Goal: Task Accomplishment & Management: Manage account settings

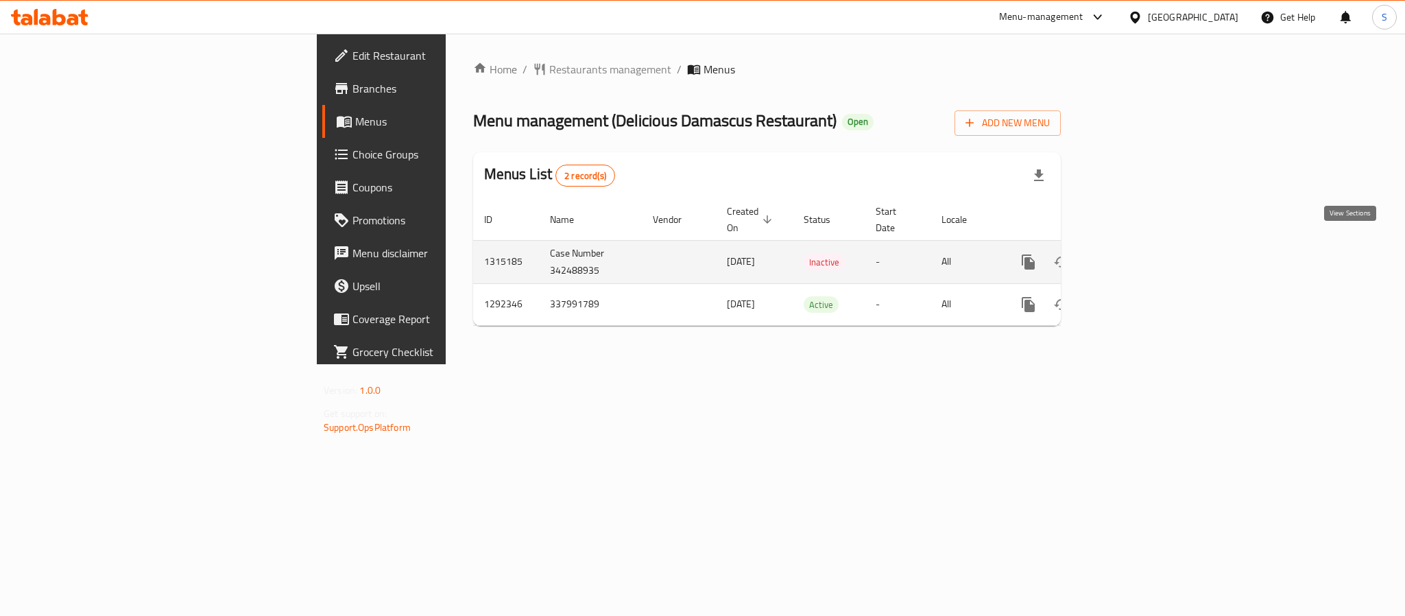
click at [1144, 245] on link "enhanced table" at bounding box center [1127, 261] width 33 height 33
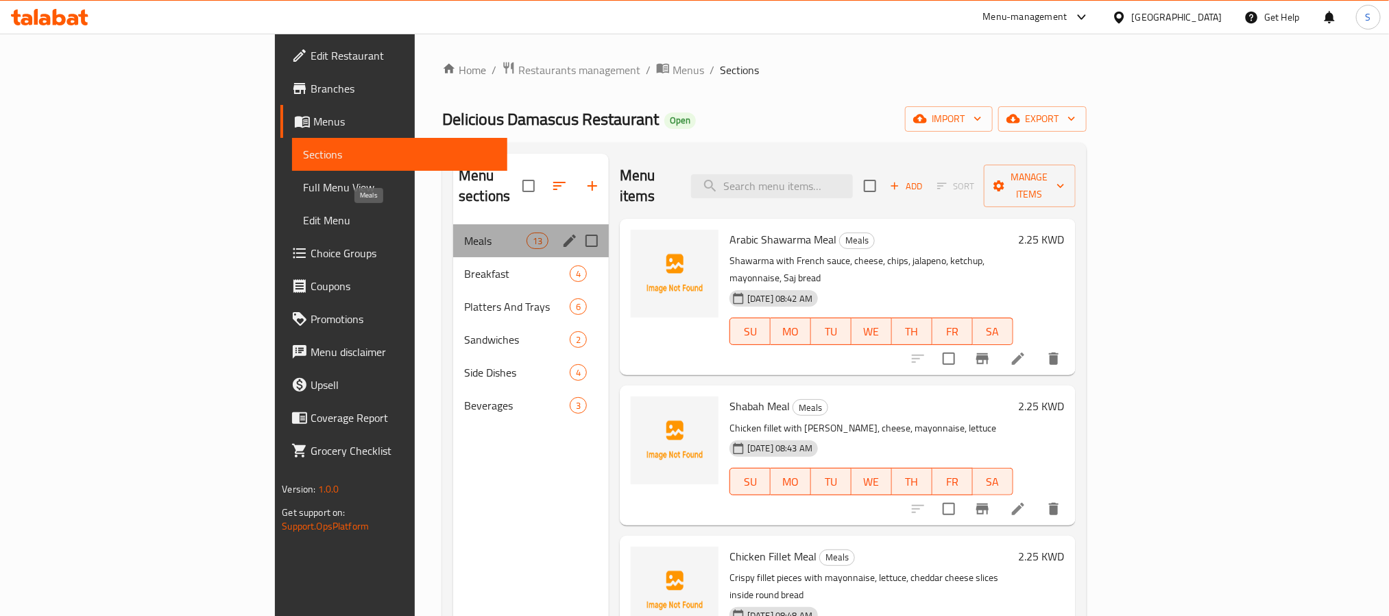
drag, startPoint x: 398, startPoint y: 226, endPoint x: 371, endPoint y: 270, distance: 51.4
click at [464, 232] on span "Meals" at bounding box center [495, 240] width 62 height 16
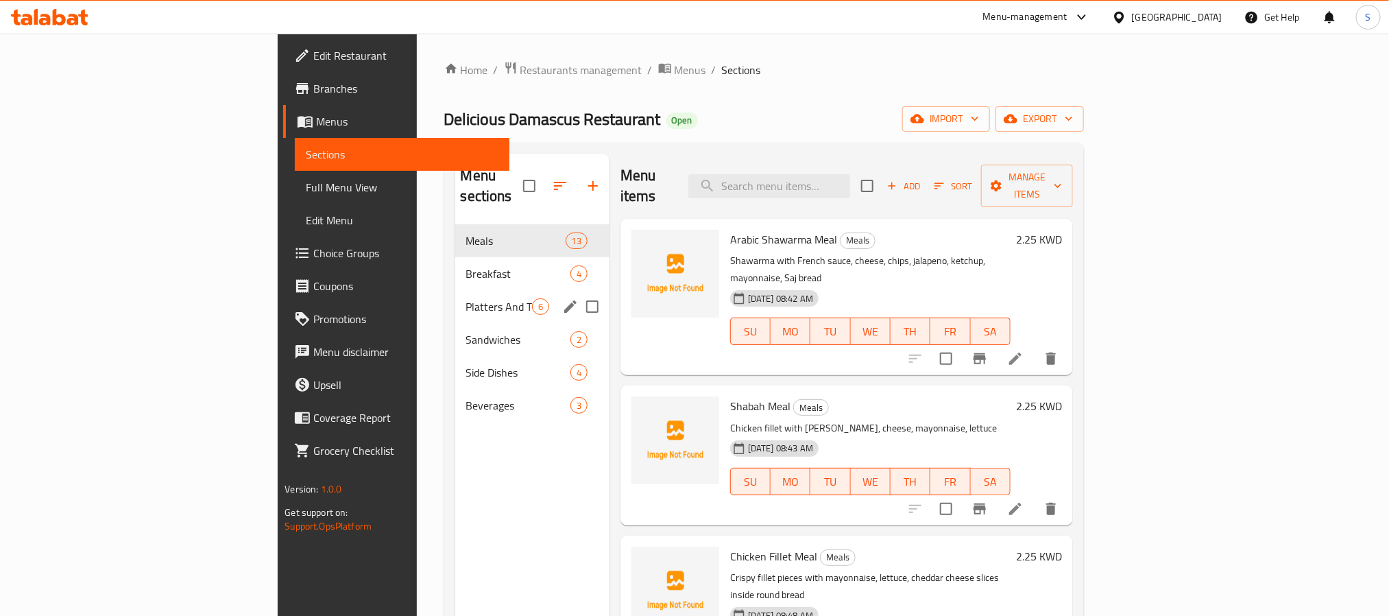
click at [466, 265] on span "Breakfast" at bounding box center [518, 273] width 104 height 16
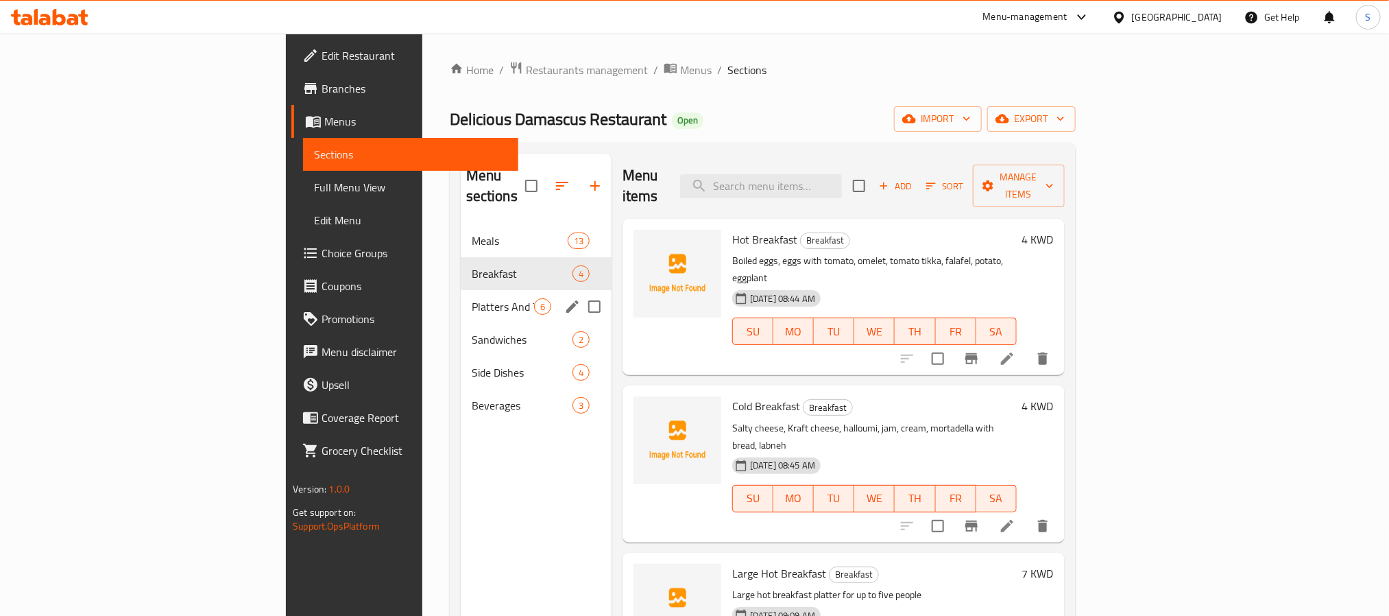
click at [461, 290] on div "Platters And Trays 6" at bounding box center [536, 306] width 151 height 33
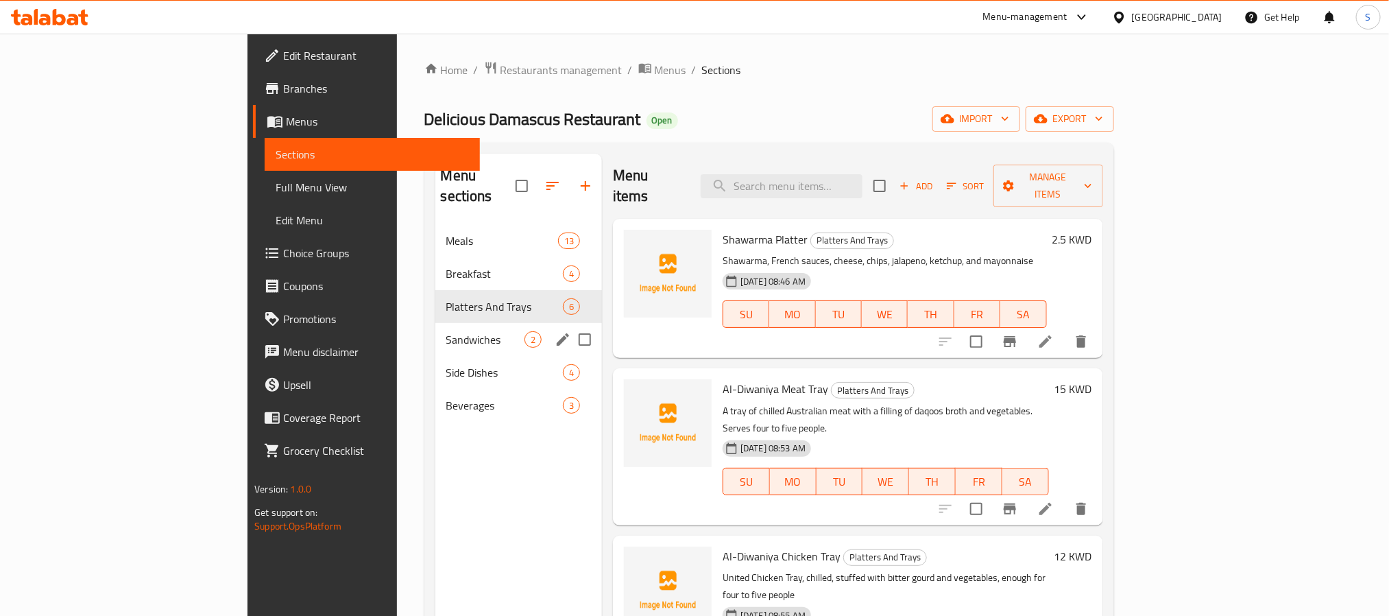
click at [446, 331] on span "Sandwiches" at bounding box center [485, 339] width 78 height 16
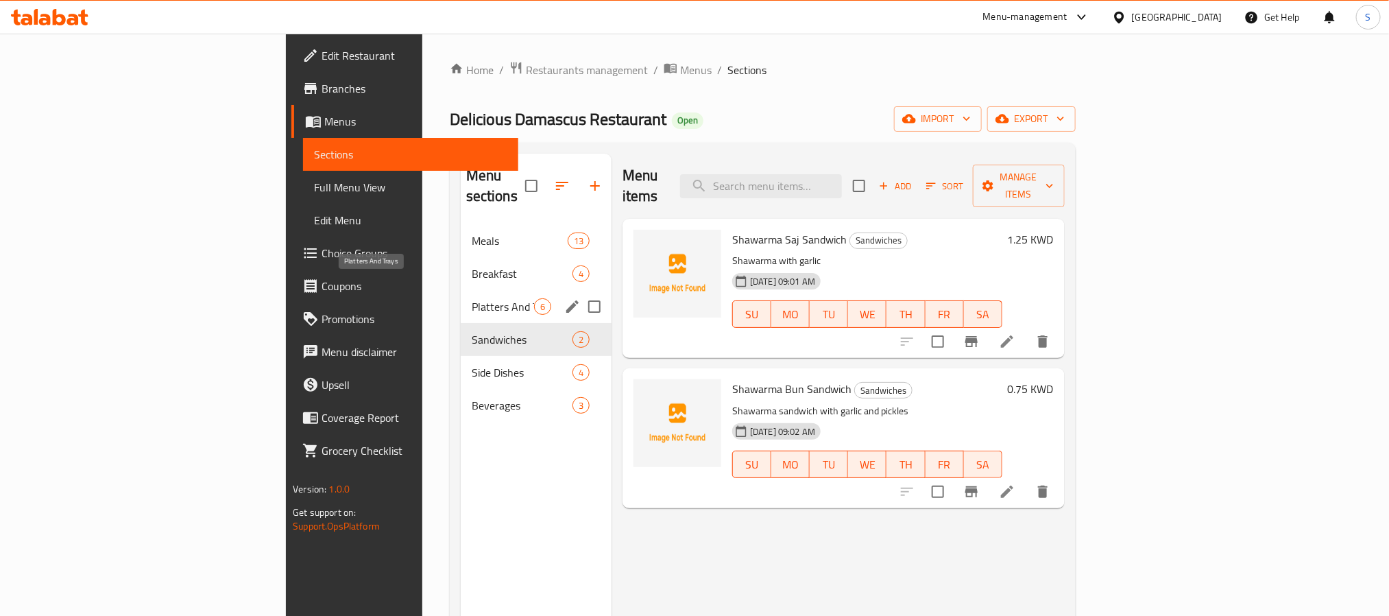
click at [472, 298] on span "Platters And Trays" at bounding box center [503, 306] width 62 height 16
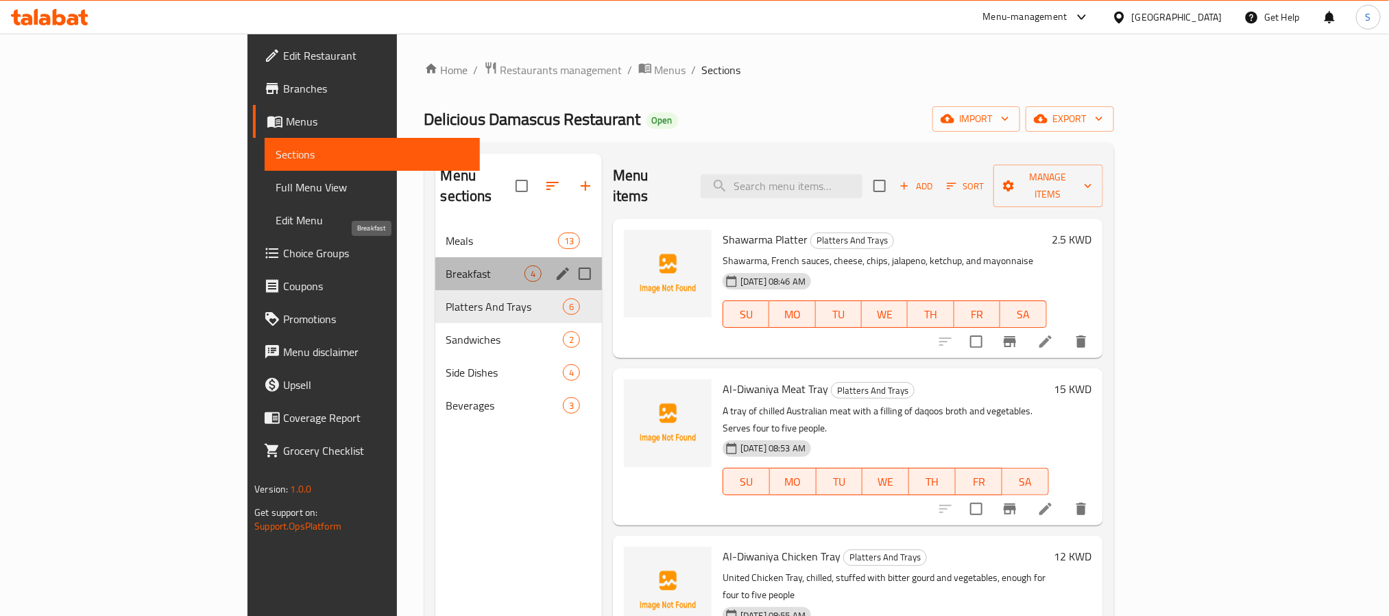
drag, startPoint x: 344, startPoint y: 254, endPoint x: 348, endPoint y: 232, distance: 21.5
click at [446, 265] on span "Breakfast" at bounding box center [485, 273] width 78 height 16
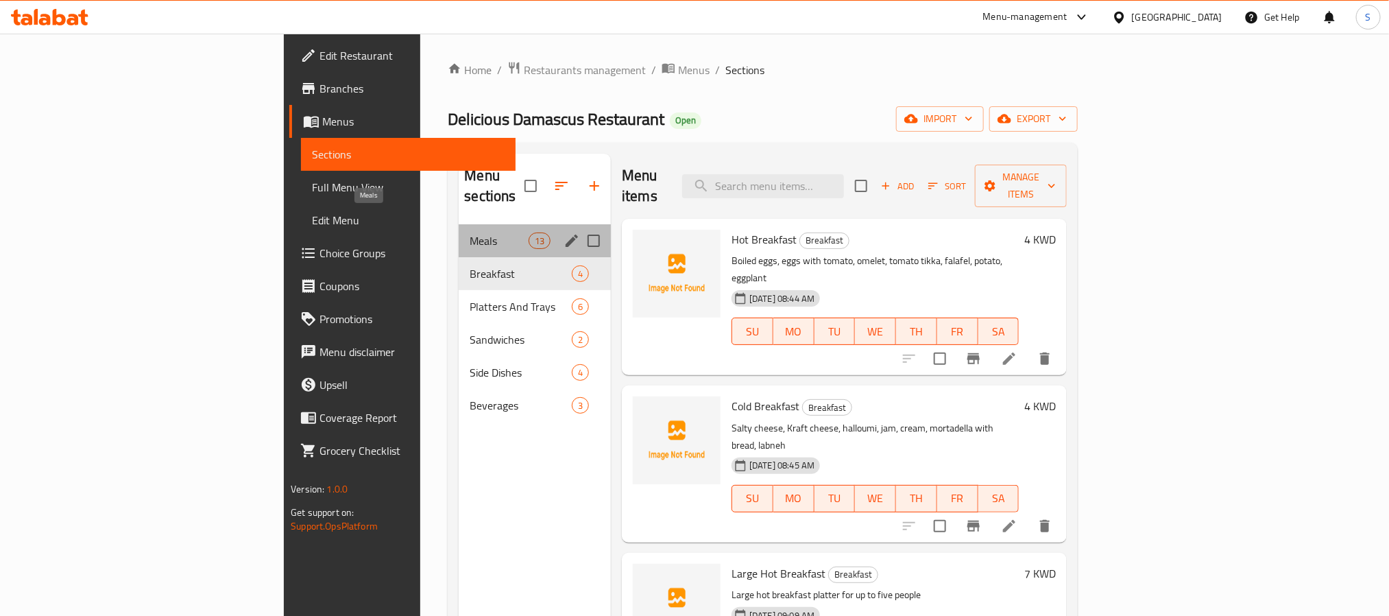
click at [470, 232] on span "Meals" at bounding box center [499, 240] width 58 height 16
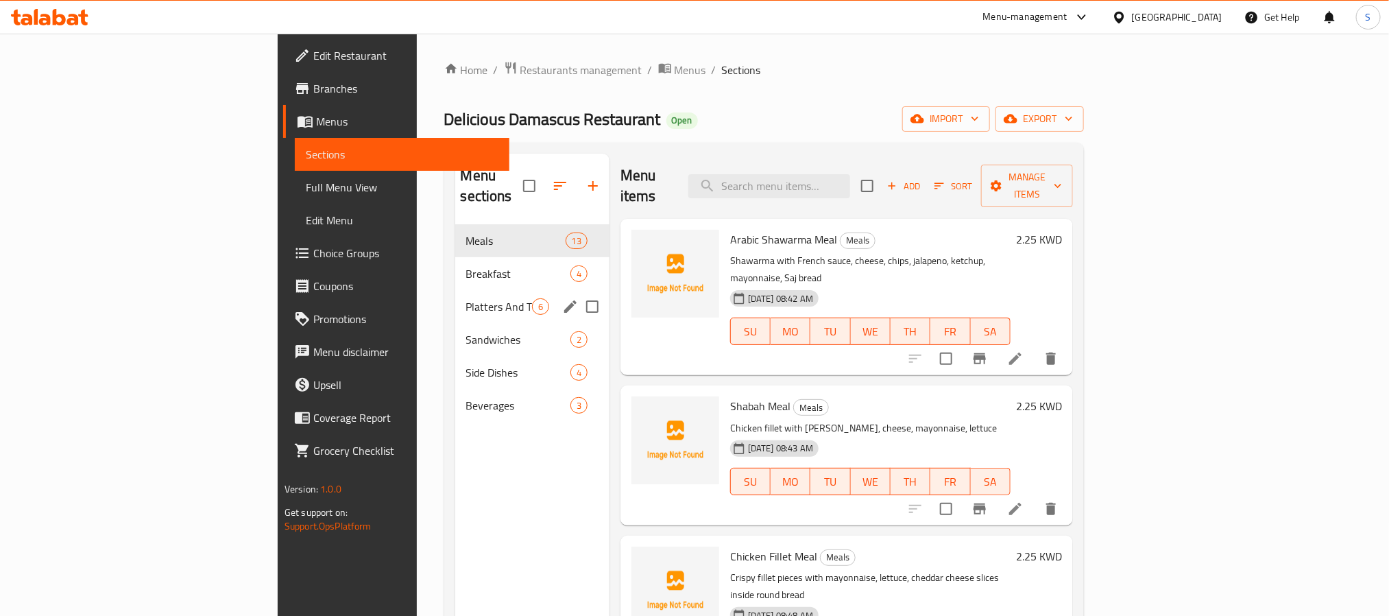
drag, startPoint x: 329, startPoint y: 298, endPoint x: 329, endPoint y: 340, distance: 41.8
click at [455, 299] on div "Platters And Trays 6" at bounding box center [532, 306] width 154 height 33
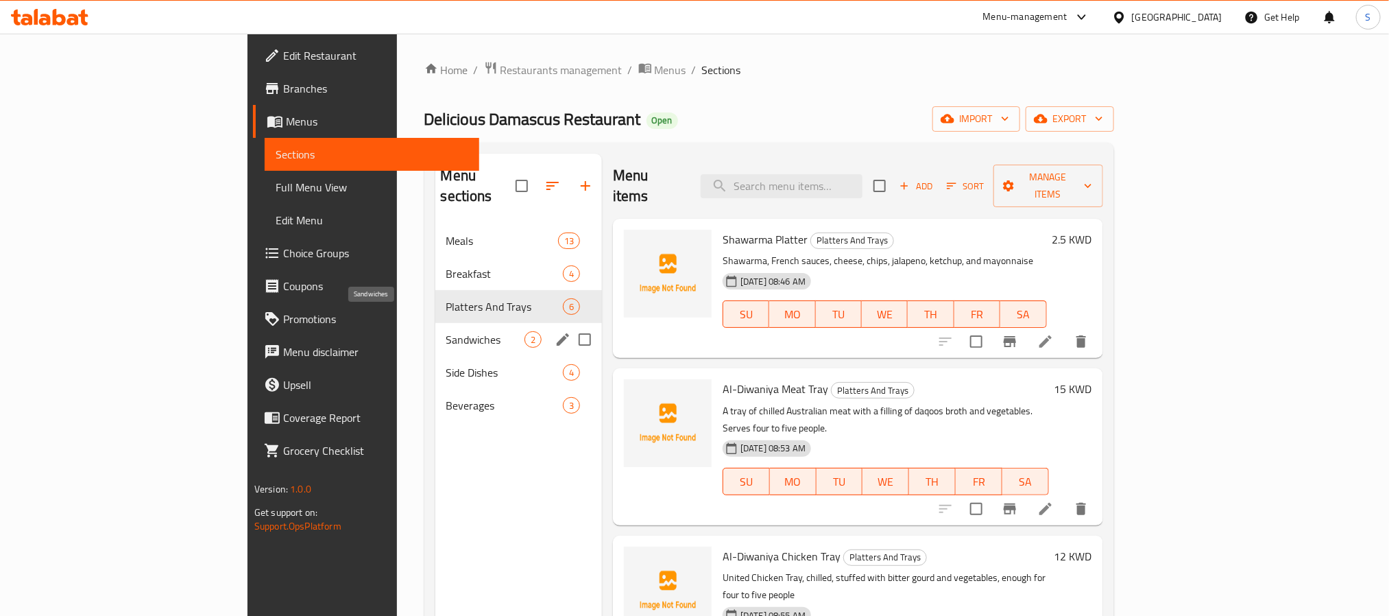
click at [446, 331] on span "Sandwiches" at bounding box center [485, 339] width 78 height 16
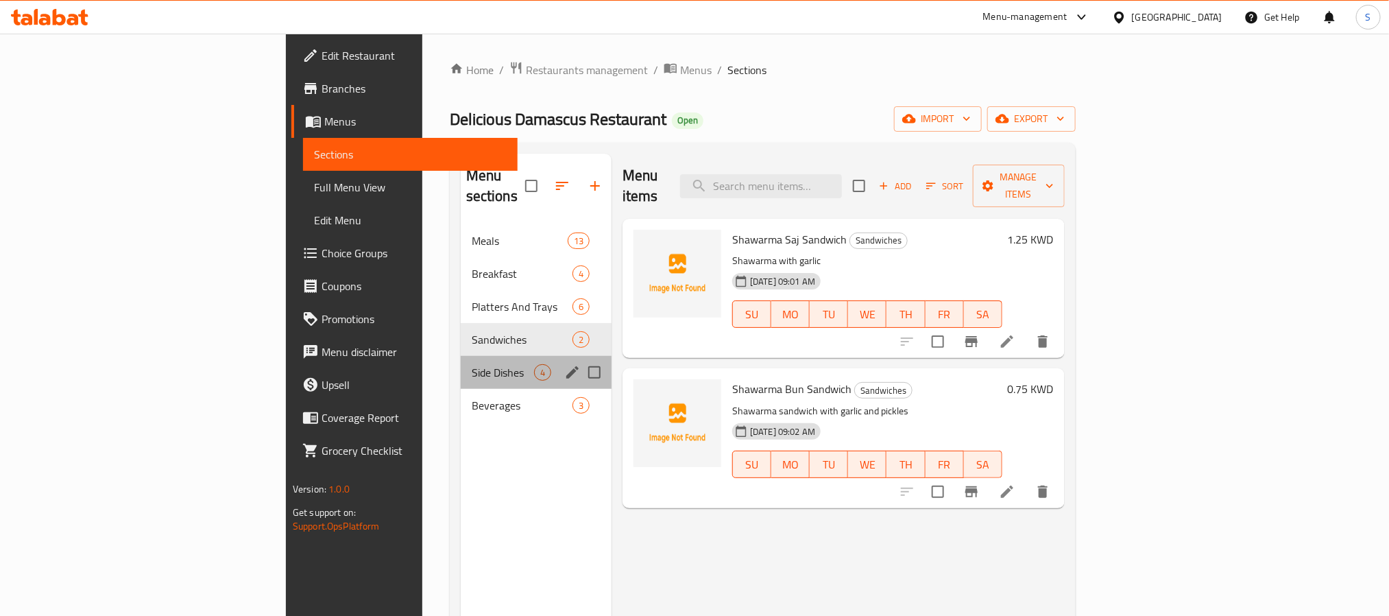
click at [461, 356] on div "Side Dishes 4" at bounding box center [536, 372] width 151 height 33
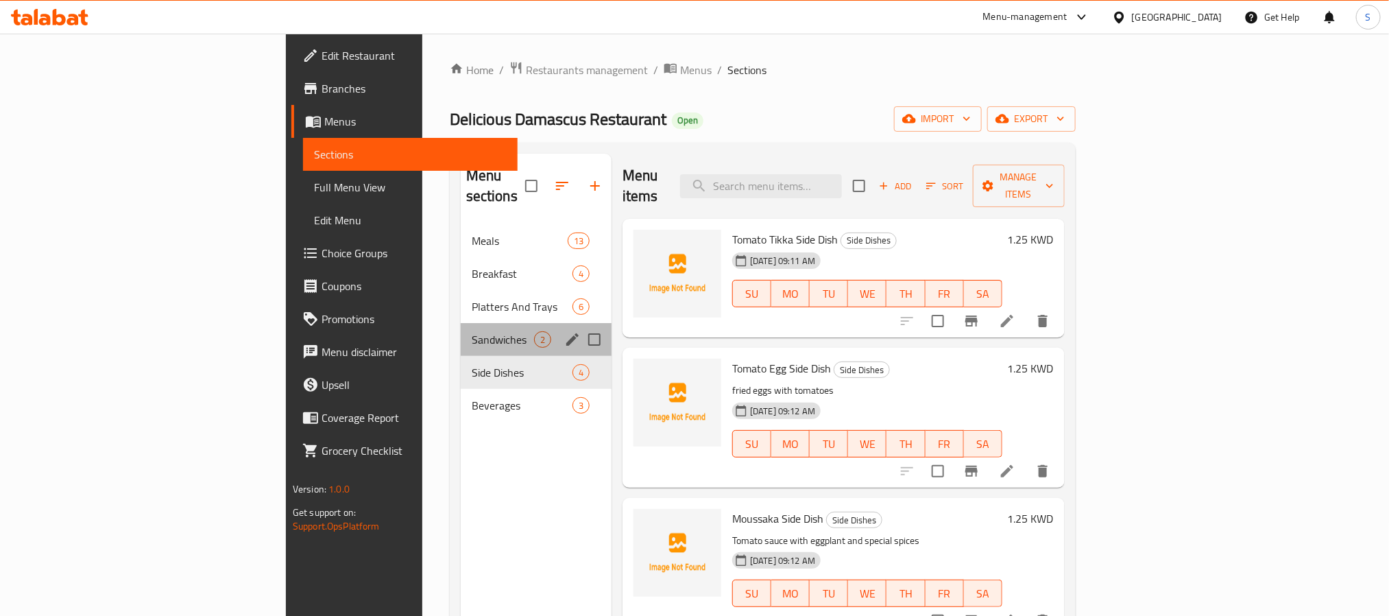
click at [461, 323] on div "Sandwiches 2" at bounding box center [536, 339] width 151 height 33
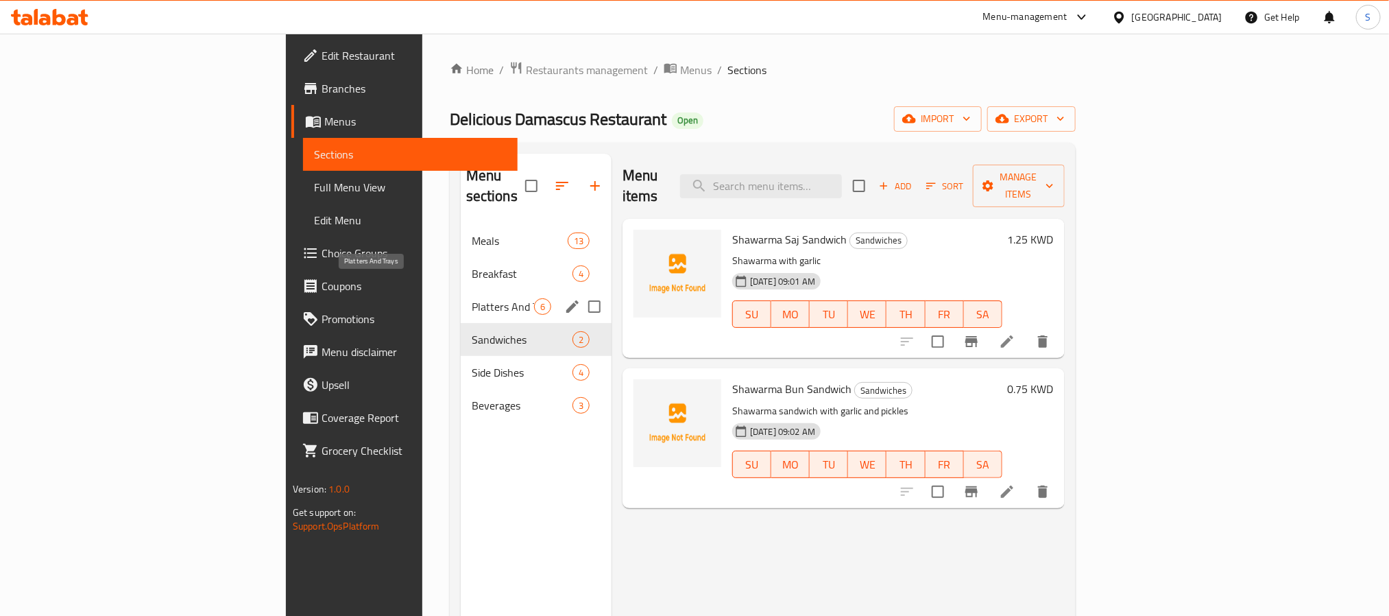
click at [472, 298] on span "Platters And Trays" at bounding box center [503, 306] width 62 height 16
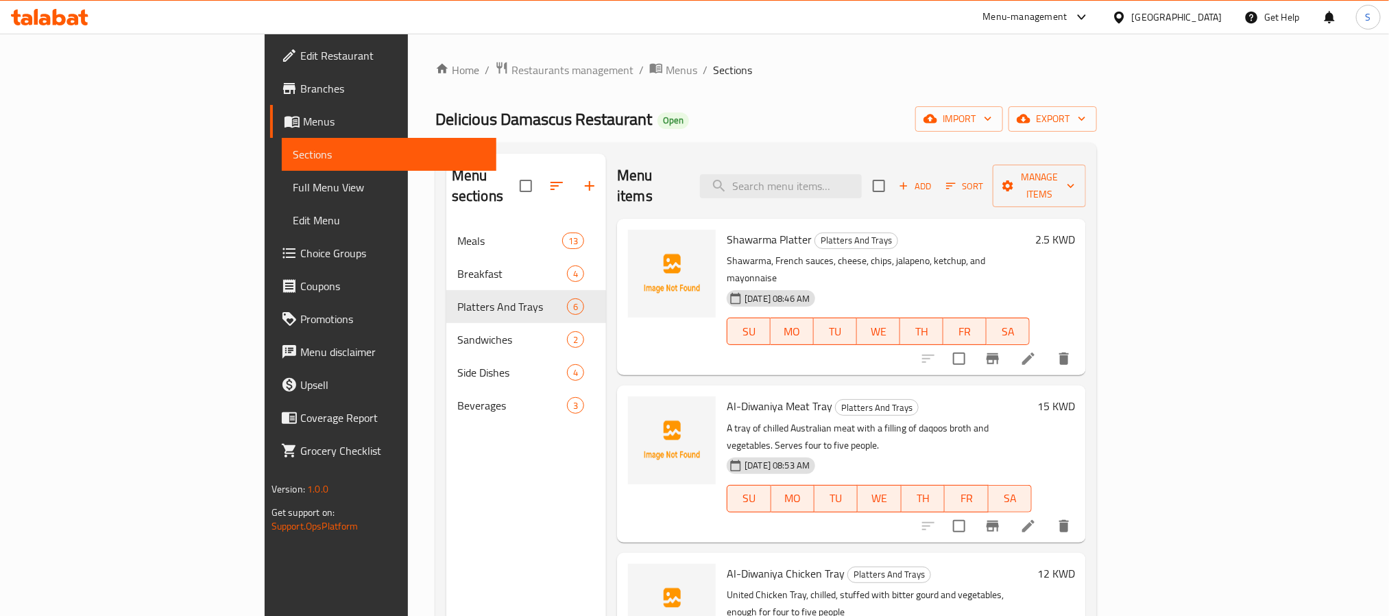
click at [293, 187] on span "Full Menu View" at bounding box center [389, 187] width 193 height 16
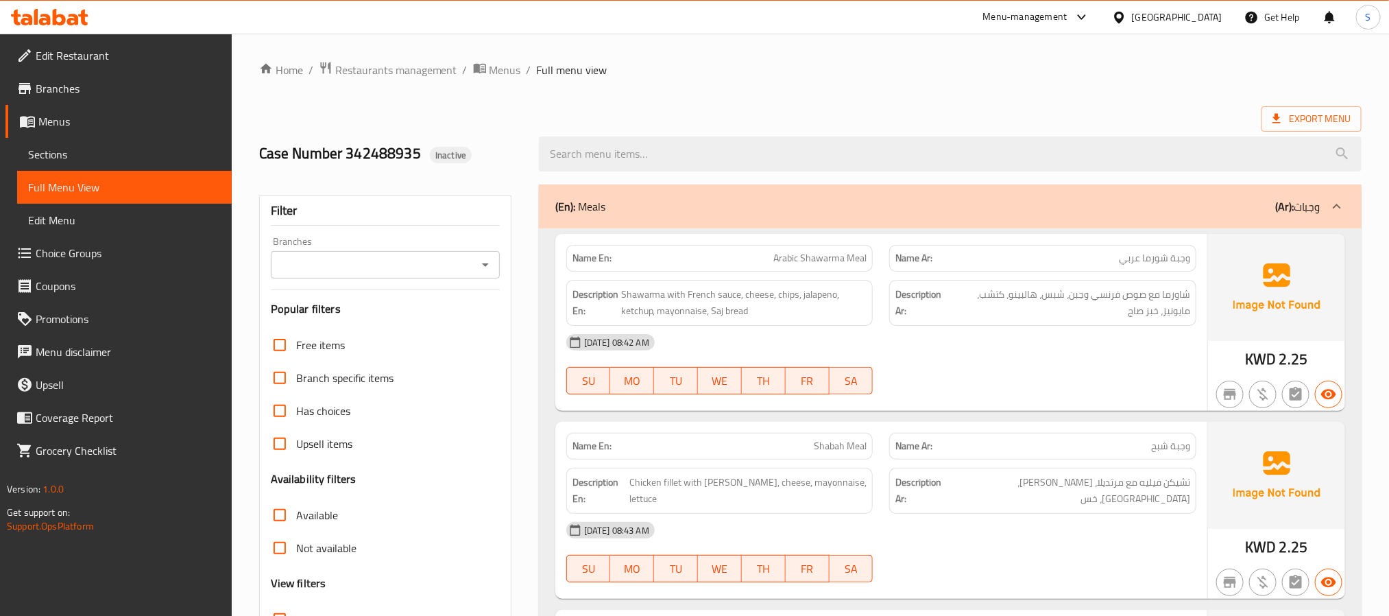
click at [105, 159] on span "Sections" at bounding box center [124, 154] width 193 height 16
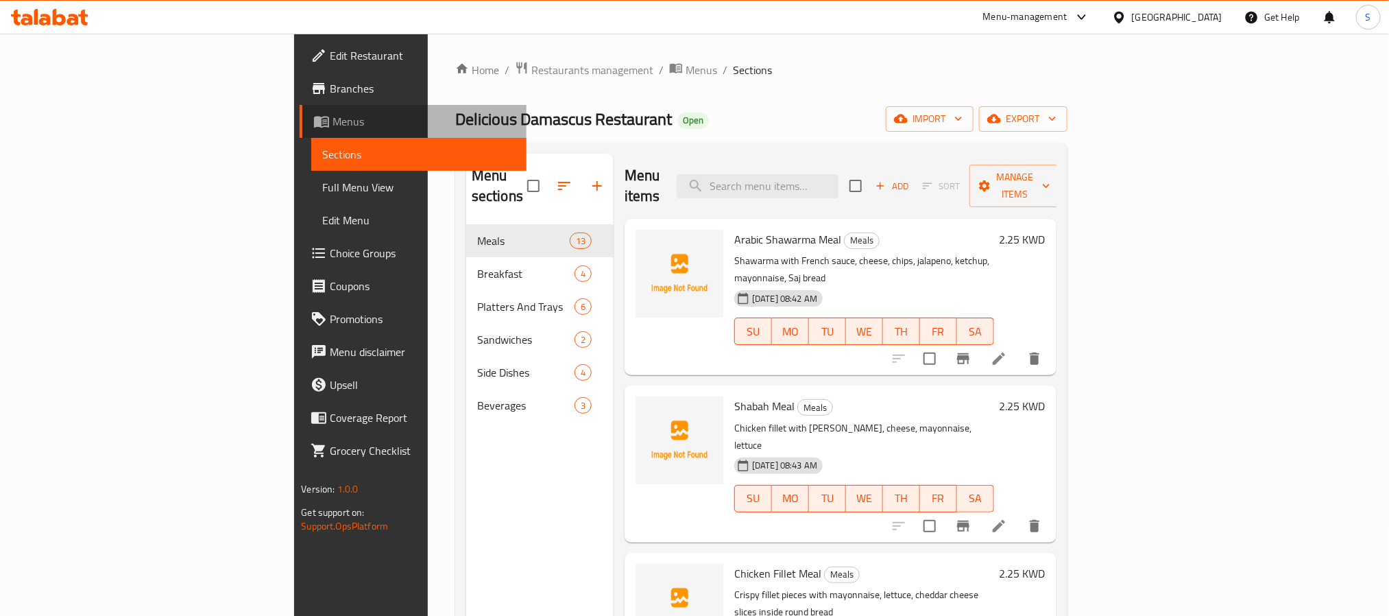
click at [333, 121] on span "Menus" at bounding box center [424, 121] width 182 height 16
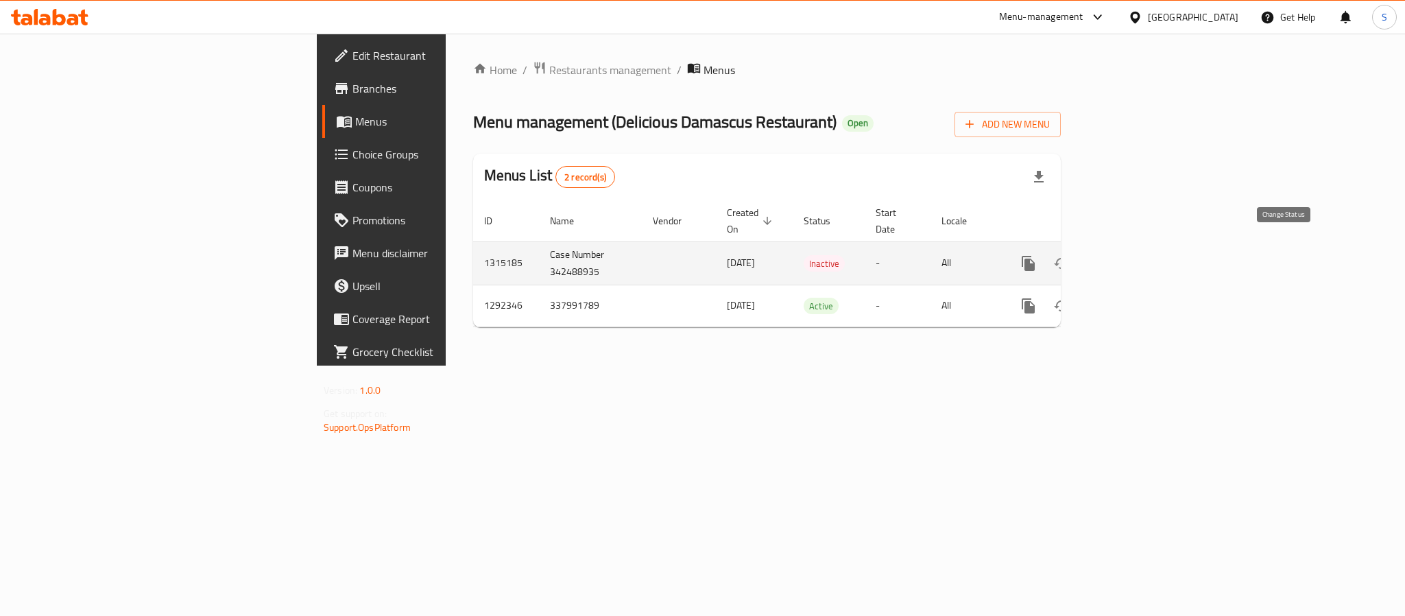
click at [1070, 255] on icon "enhanced table" at bounding box center [1061, 263] width 16 height 16
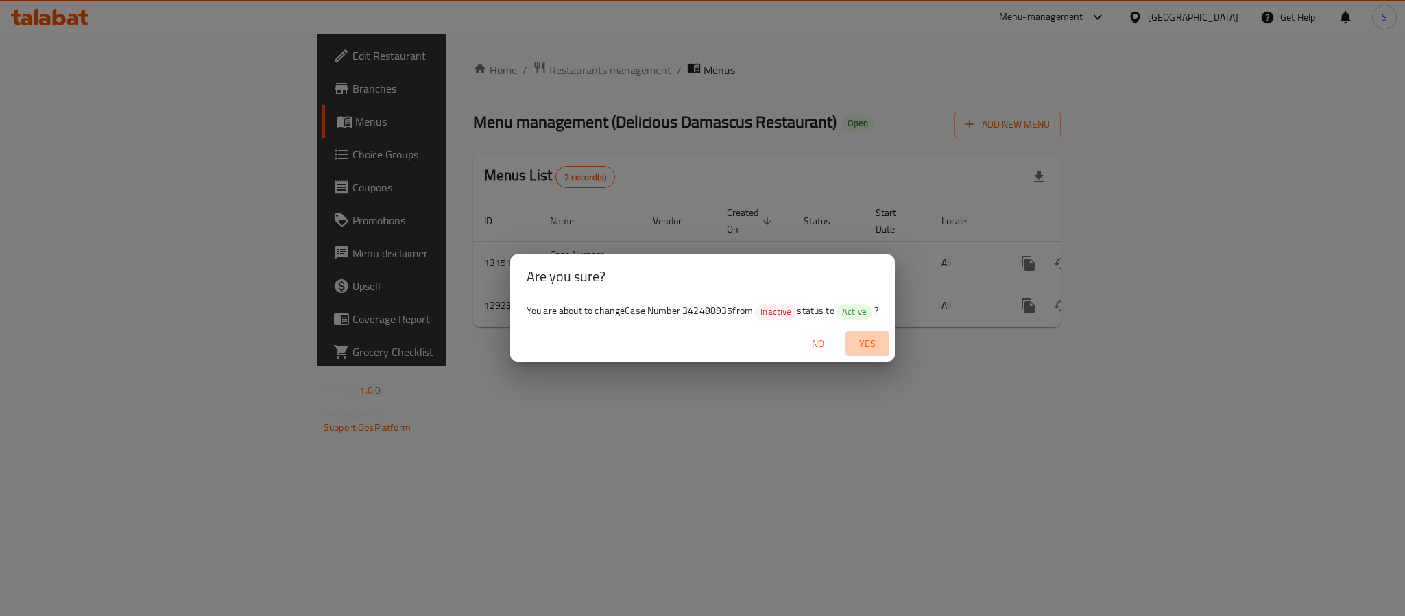
click at [879, 342] on span "Yes" at bounding box center [867, 343] width 33 height 17
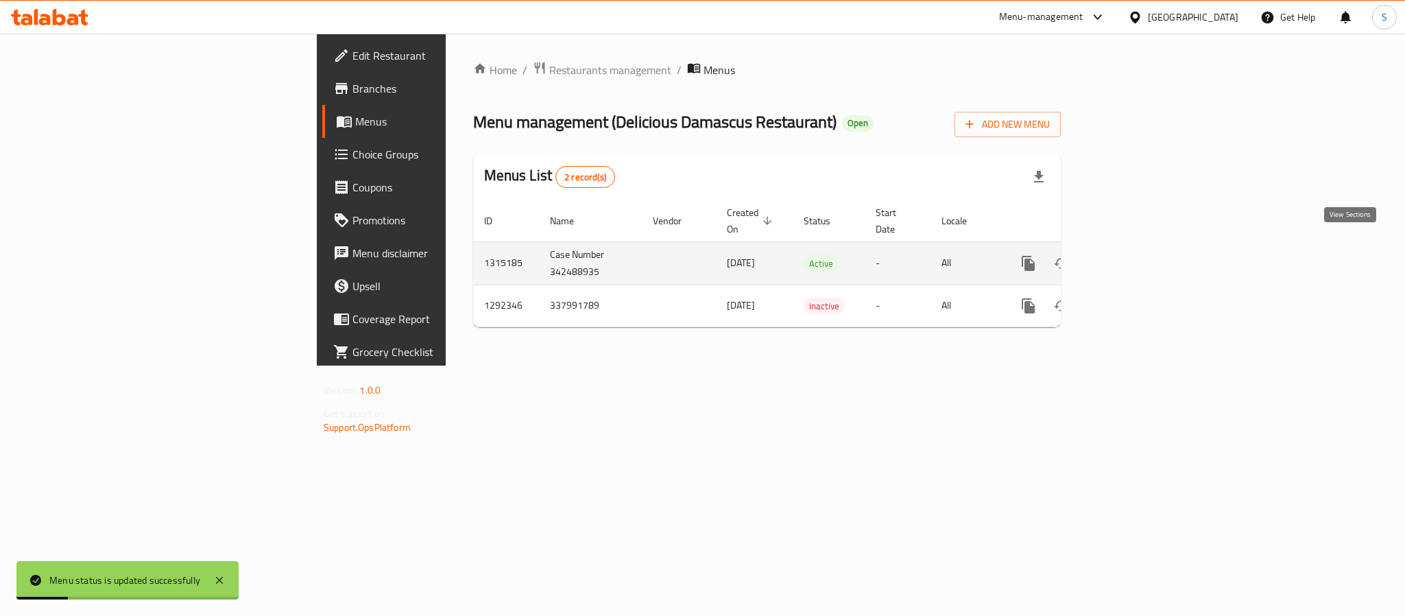
click at [1135, 256] on icon "enhanced table" at bounding box center [1127, 263] width 16 height 16
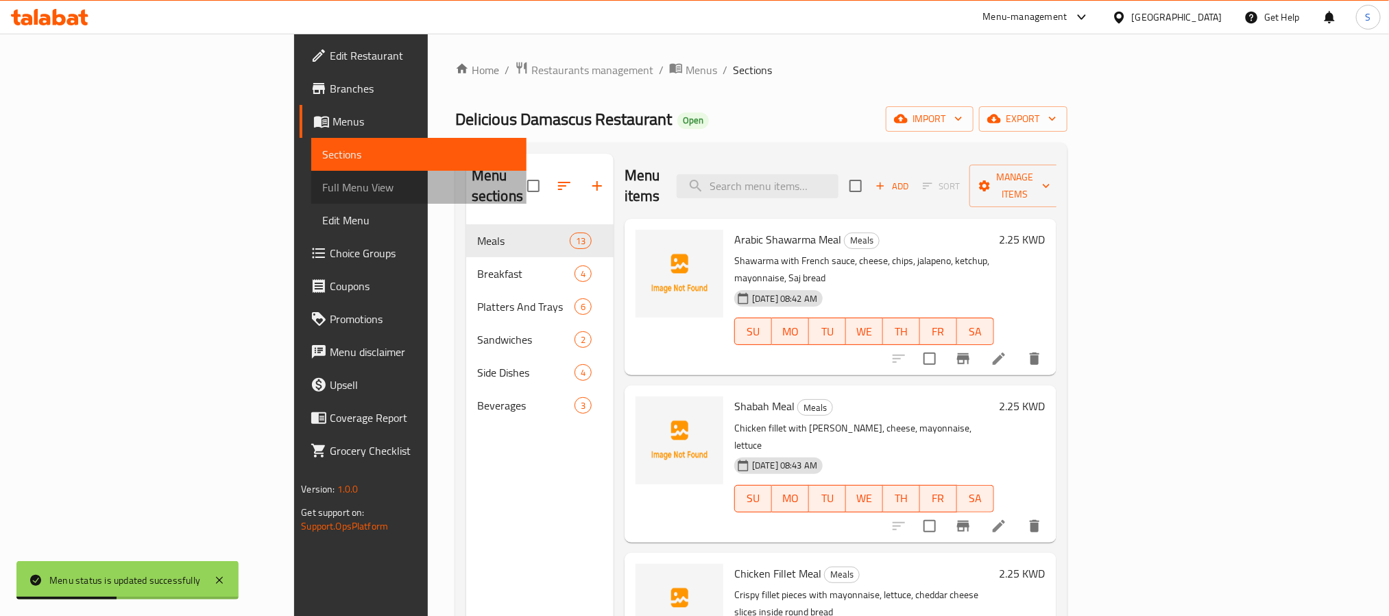
click at [322, 179] on span "Full Menu View" at bounding box center [418, 187] width 193 height 16
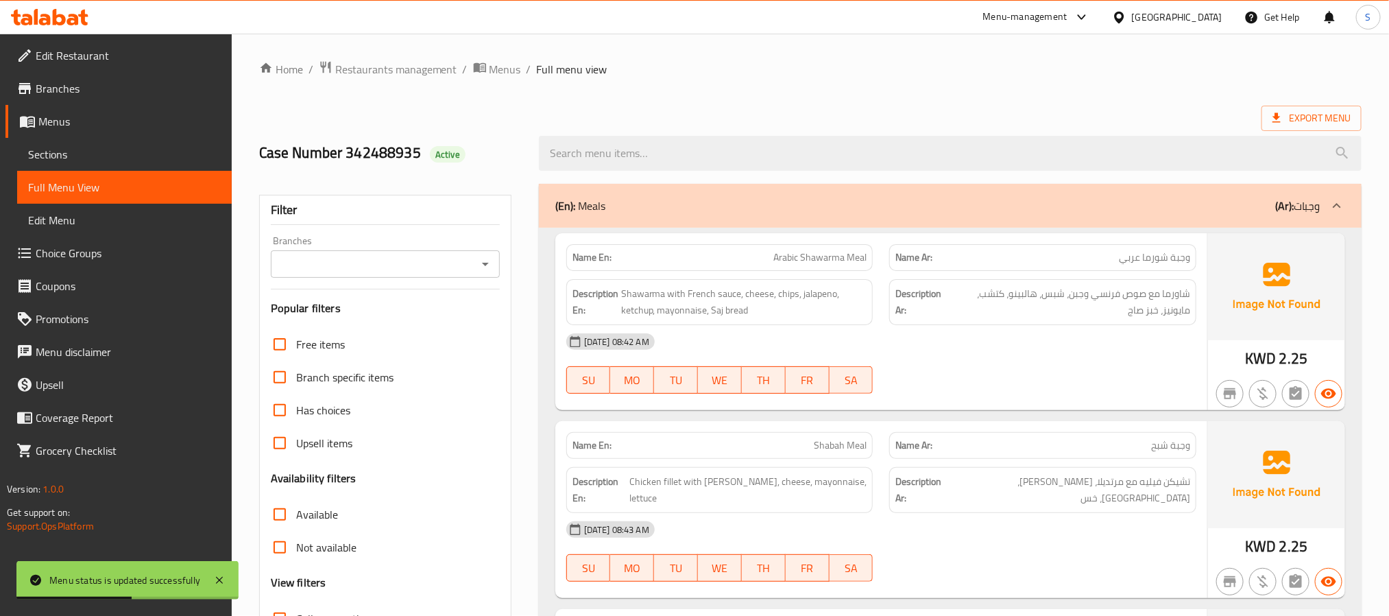
scroll to position [309, 0]
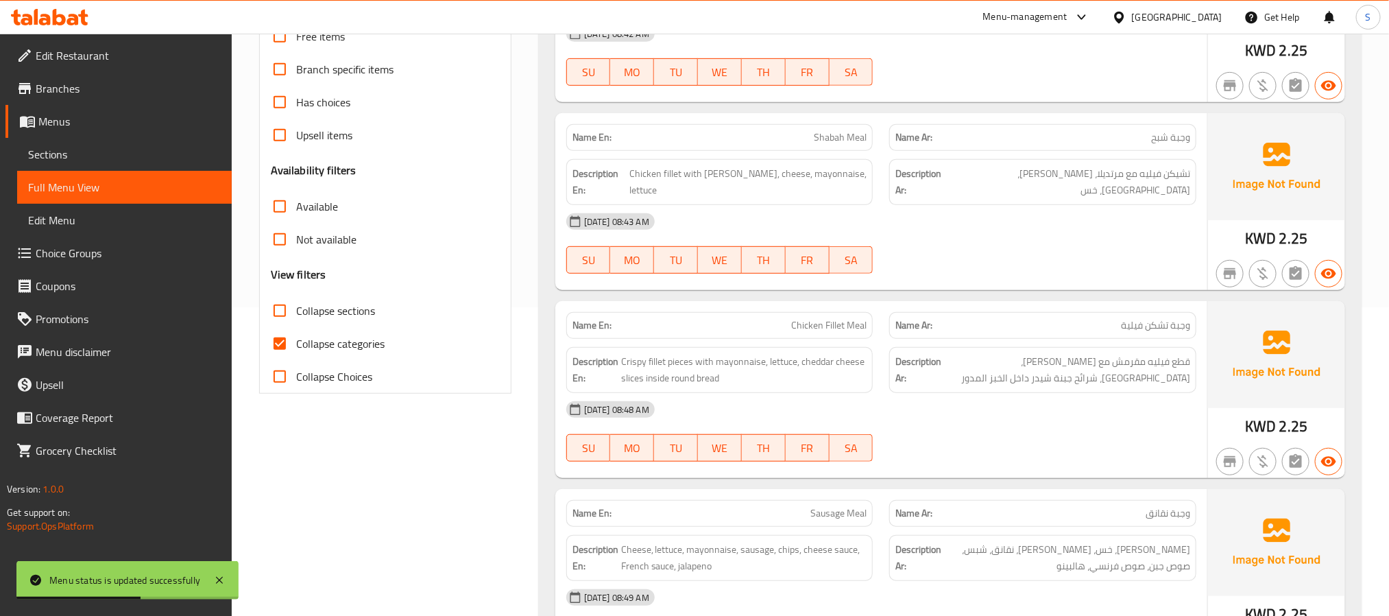
drag, startPoint x: 282, startPoint y: 330, endPoint x: 280, endPoint y: 342, distance: 12.6
click at [280, 334] on input "Collapse categories" at bounding box center [279, 343] width 33 height 33
checkbox input "false"
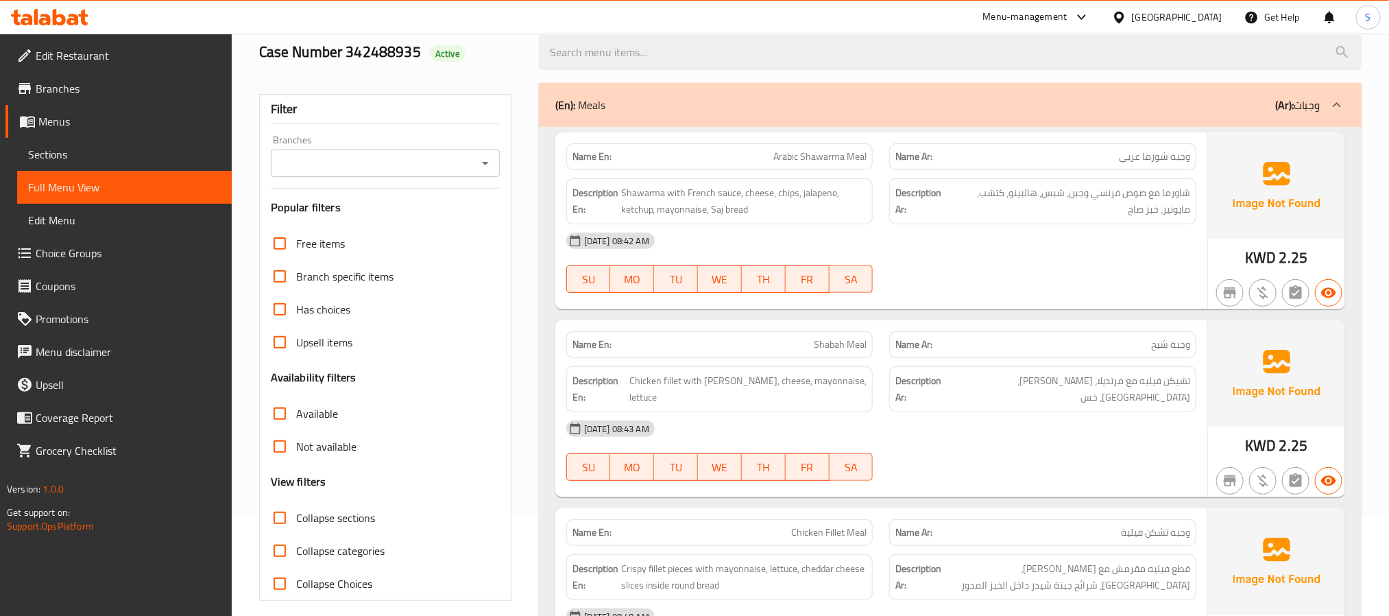
scroll to position [0, 0]
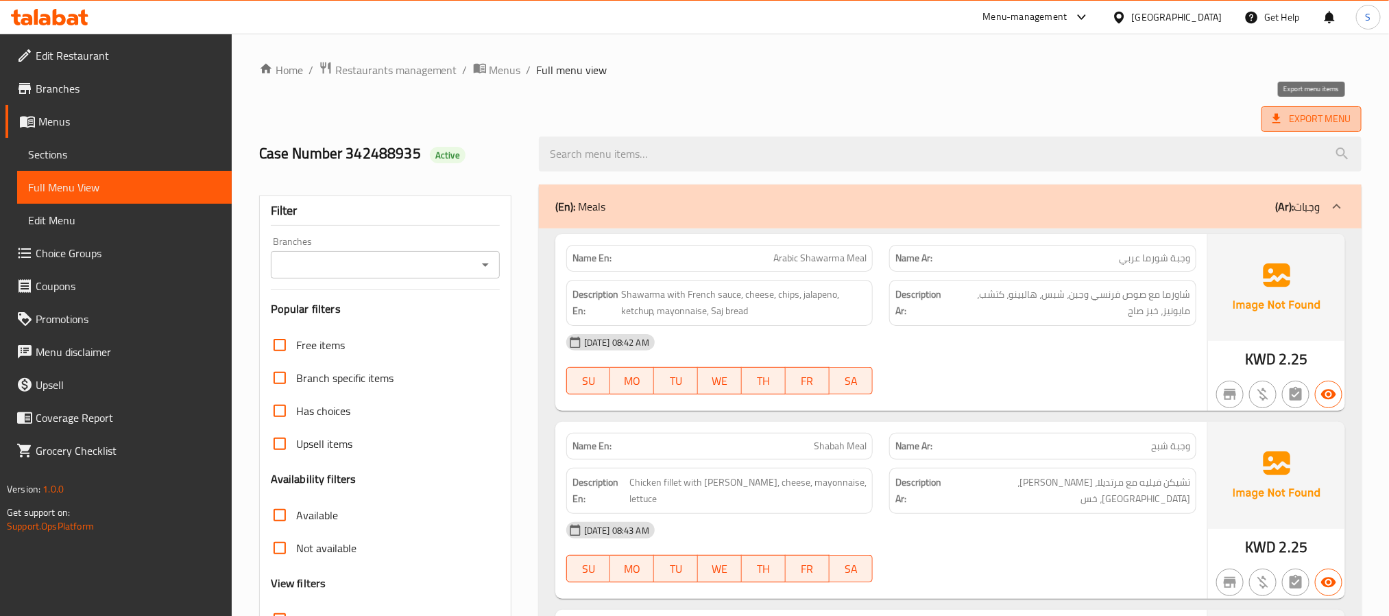
click at [1304, 121] on span "Export Menu" at bounding box center [1312, 118] width 78 height 17
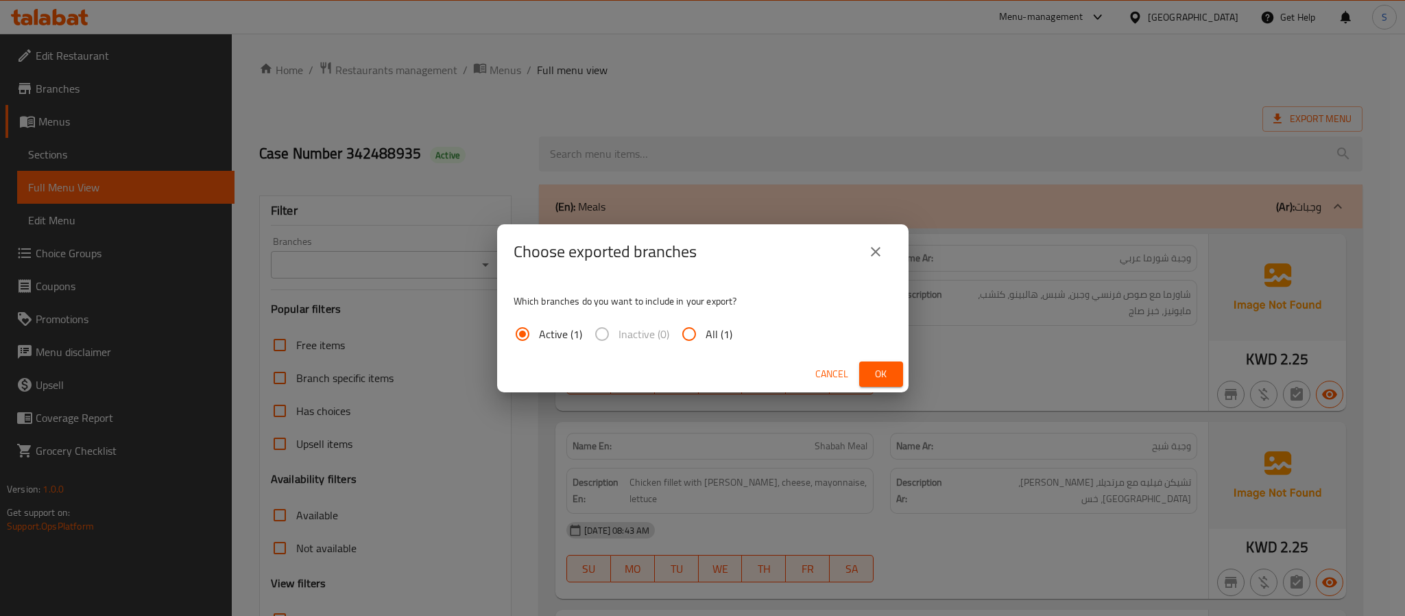
click at [725, 338] on span "All (1)" at bounding box center [719, 334] width 27 height 16
click at [706, 338] on input "All (1)" at bounding box center [689, 333] width 33 height 33
radio input "true"
click at [900, 387] on div "Cancel Ok" at bounding box center [702, 374] width 411 height 36
click at [897, 378] on button "Ok" at bounding box center [881, 373] width 44 height 25
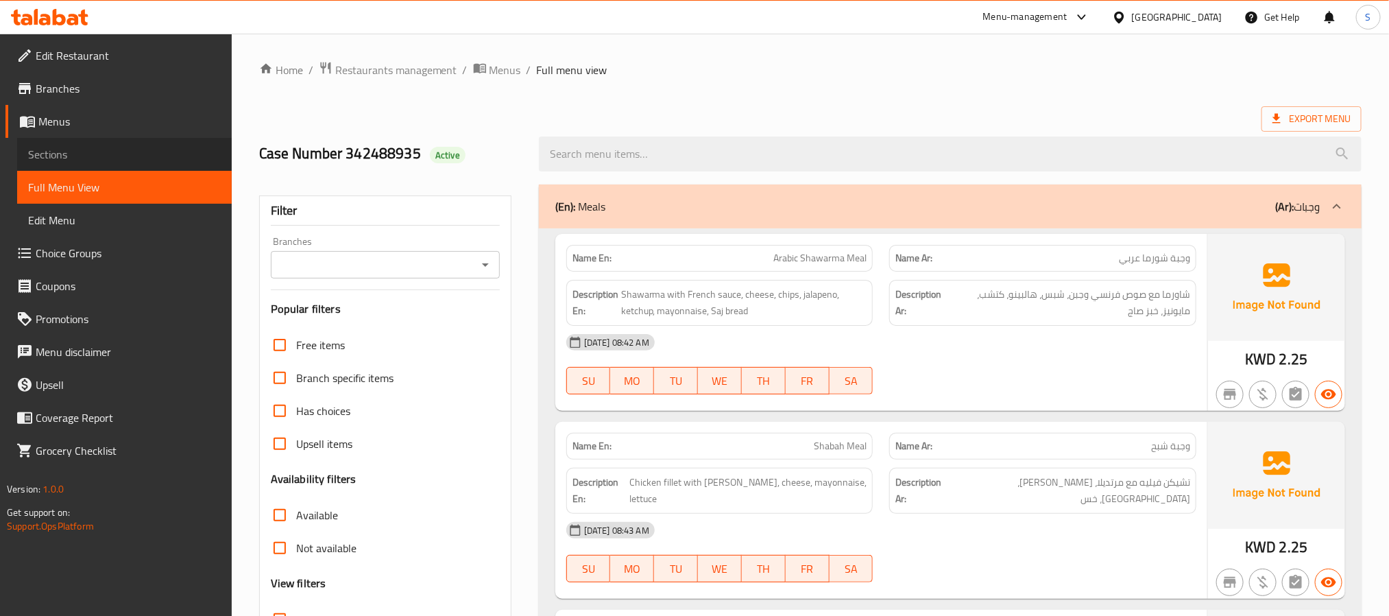
click at [49, 146] on span "Sections" at bounding box center [124, 154] width 193 height 16
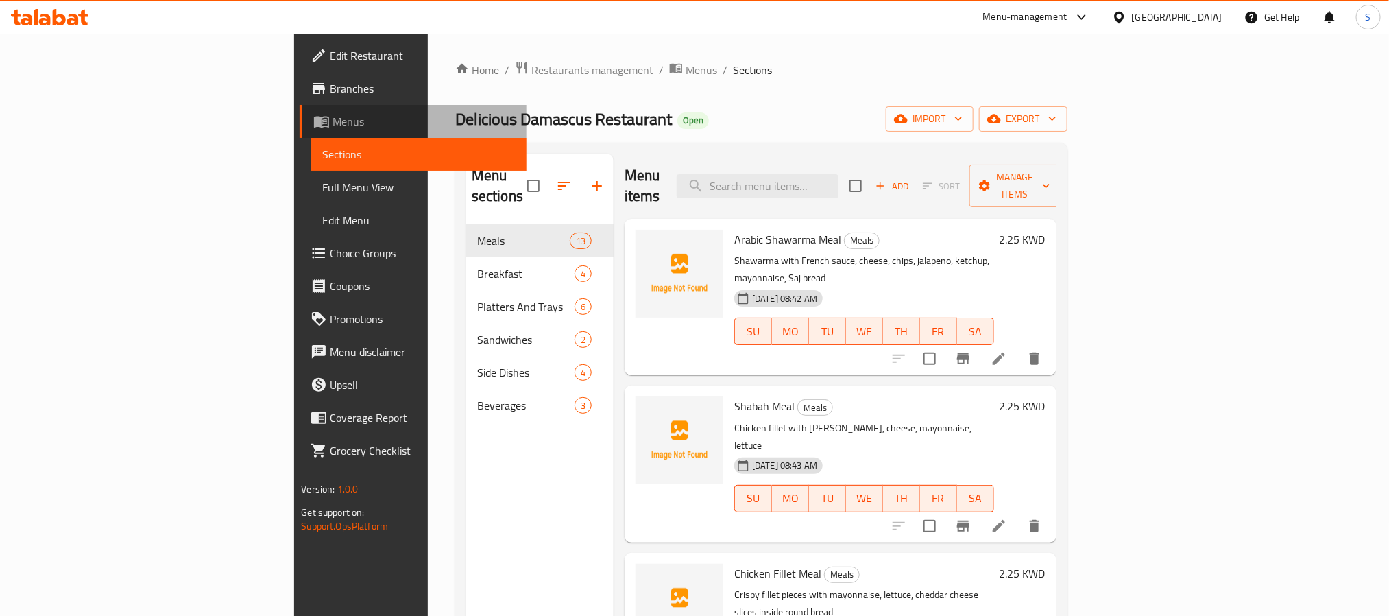
click at [333, 120] on span "Menus" at bounding box center [424, 121] width 182 height 16
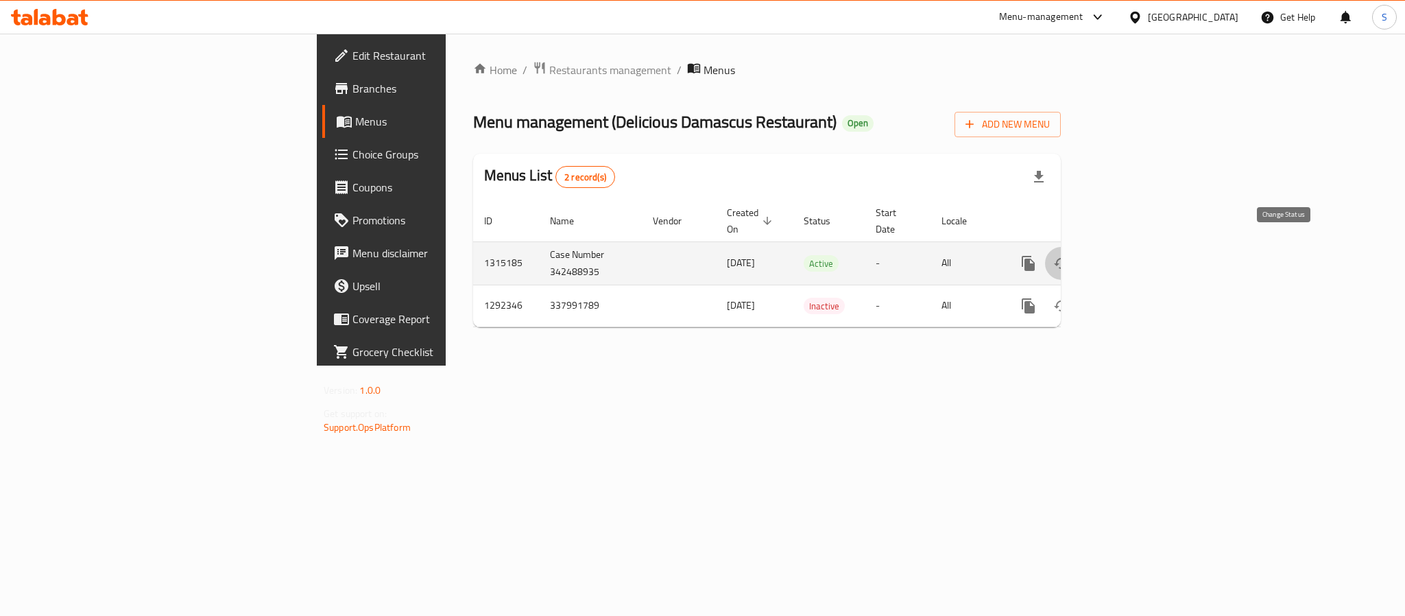
click at [1078, 247] on button "enhanced table" at bounding box center [1061, 263] width 33 height 33
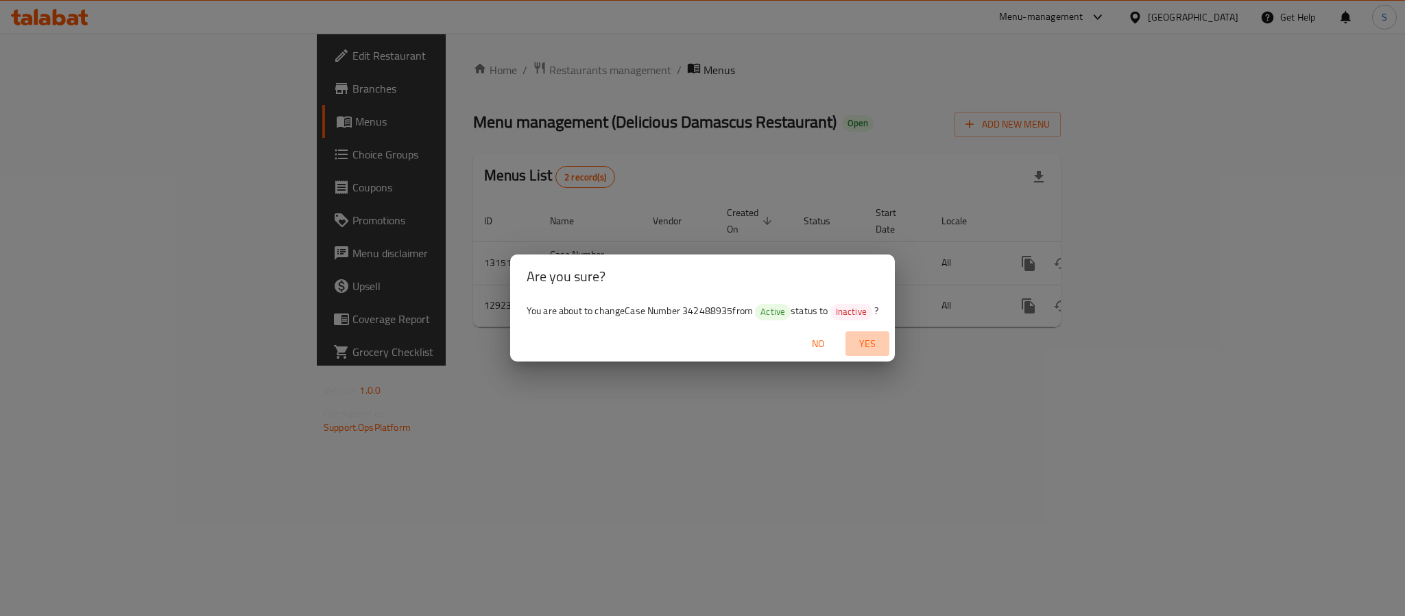
drag, startPoint x: 865, startPoint y: 344, endPoint x: 887, endPoint y: 363, distance: 28.7
click at [866, 344] on span "Yes" at bounding box center [867, 343] width 33 height 17
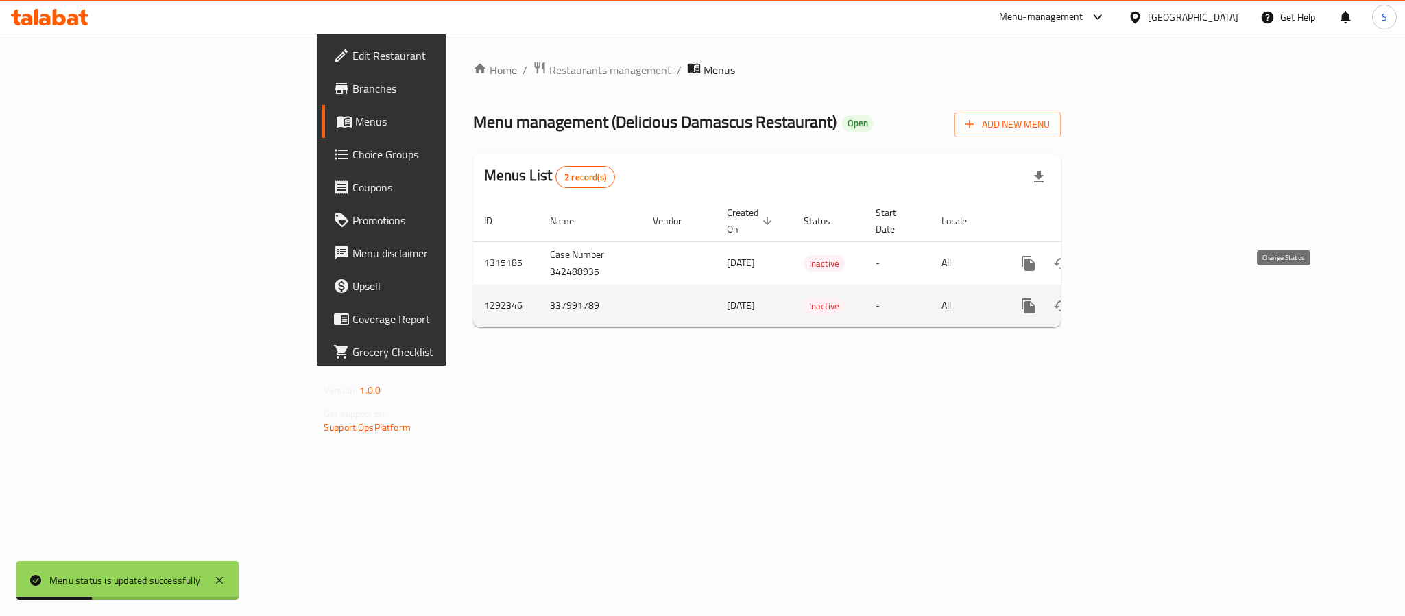
click at [1070, 298] on icon "enhanced table" at bounding box center [1061, 306] width 16 height 16
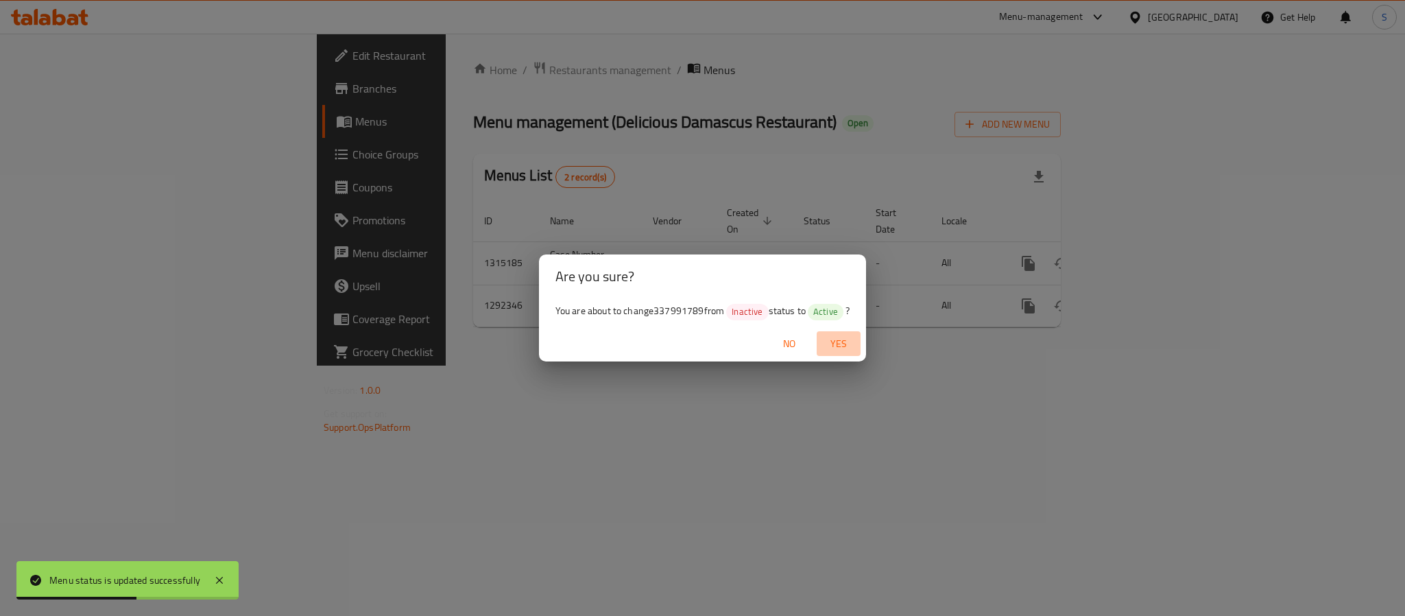
click at [850, 346] on span "Yes" at bounding box center [838, 343] width 33 height 17
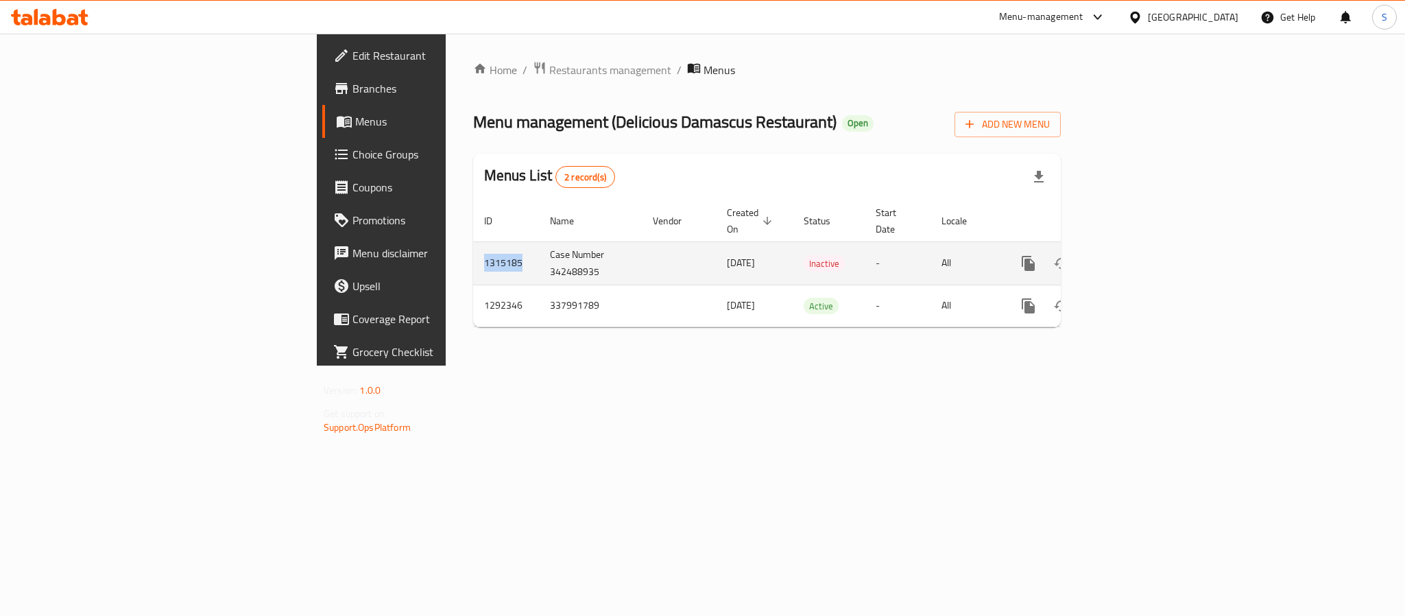
drag, startPoint x: 272, startPoint y: 241, endPoint x: 309, endPoint y: 245, distance: 37.9
click at [473, 245] on td "1315185" at bounding box center [506, 262] width 66 height 43
copy td "1315185"
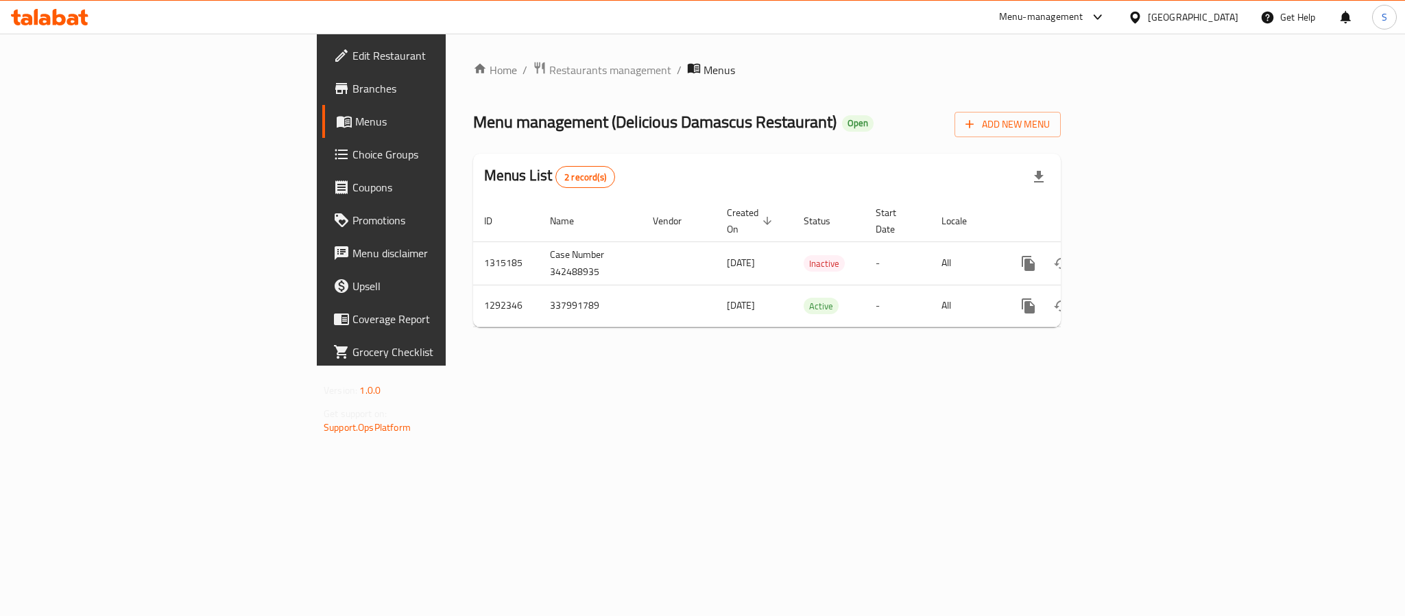
click at [1209, 17] on div "[GEOGRAPHIC_DATA]" at bounding box center [1193, 17] width 91 height 15
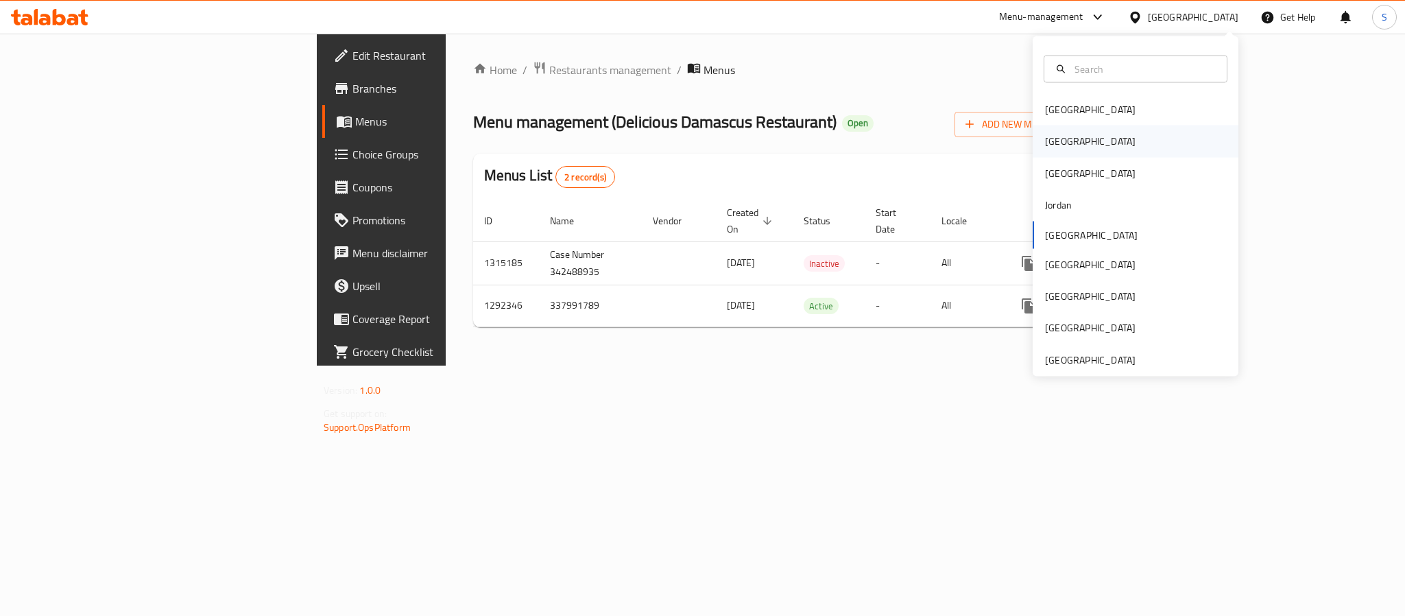
click at [1051, 125] on div "[GEOGRAPHIC_DATA]" at bounding box center [1090, 141] width 112 height 32
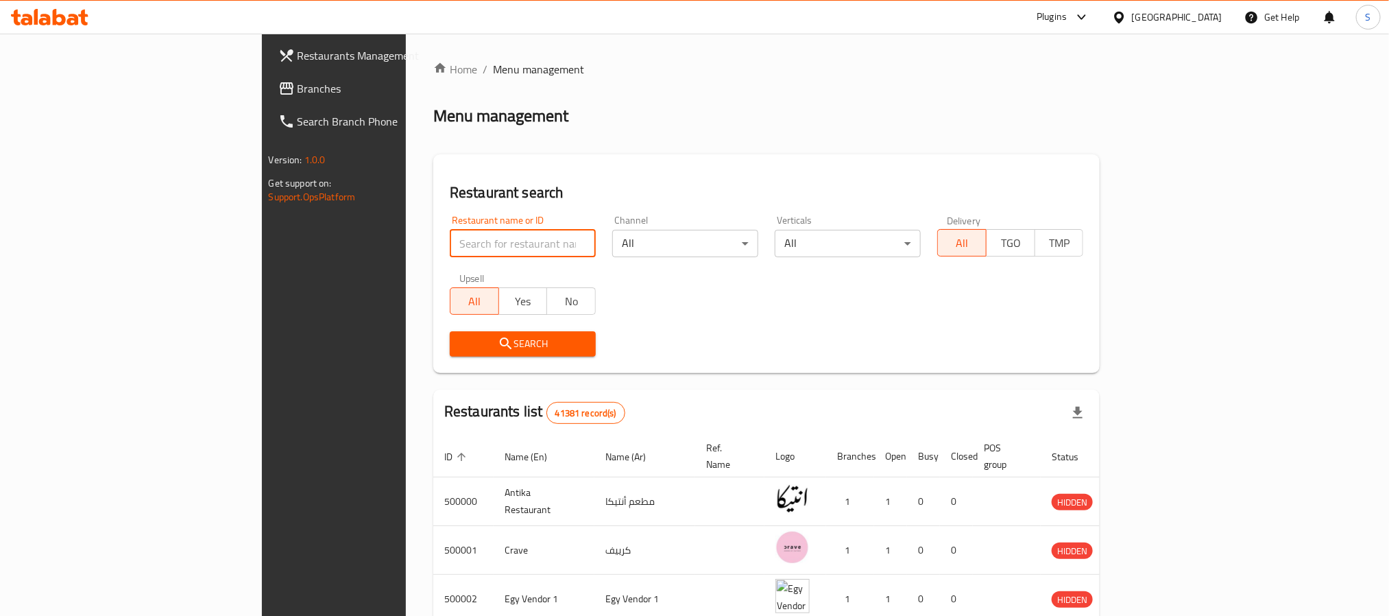
click at [450, 241] on input "search" at bounding box center [523, 243] width 146 height 27
paste input "686709"
type input "686709"
click button "Search" at bounding box center [523, 343] width 146 height 25
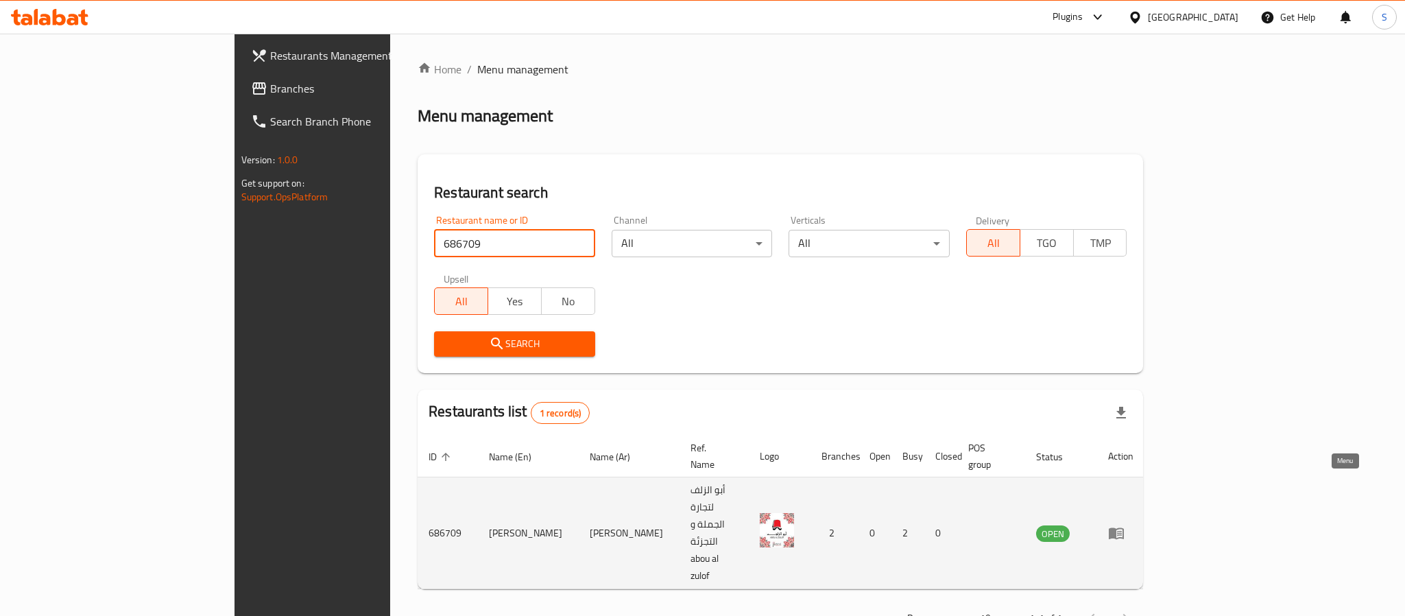
click at [1124, 528] on icon "enhanced table" at bounding box center [1116, 534] width 15 height 12
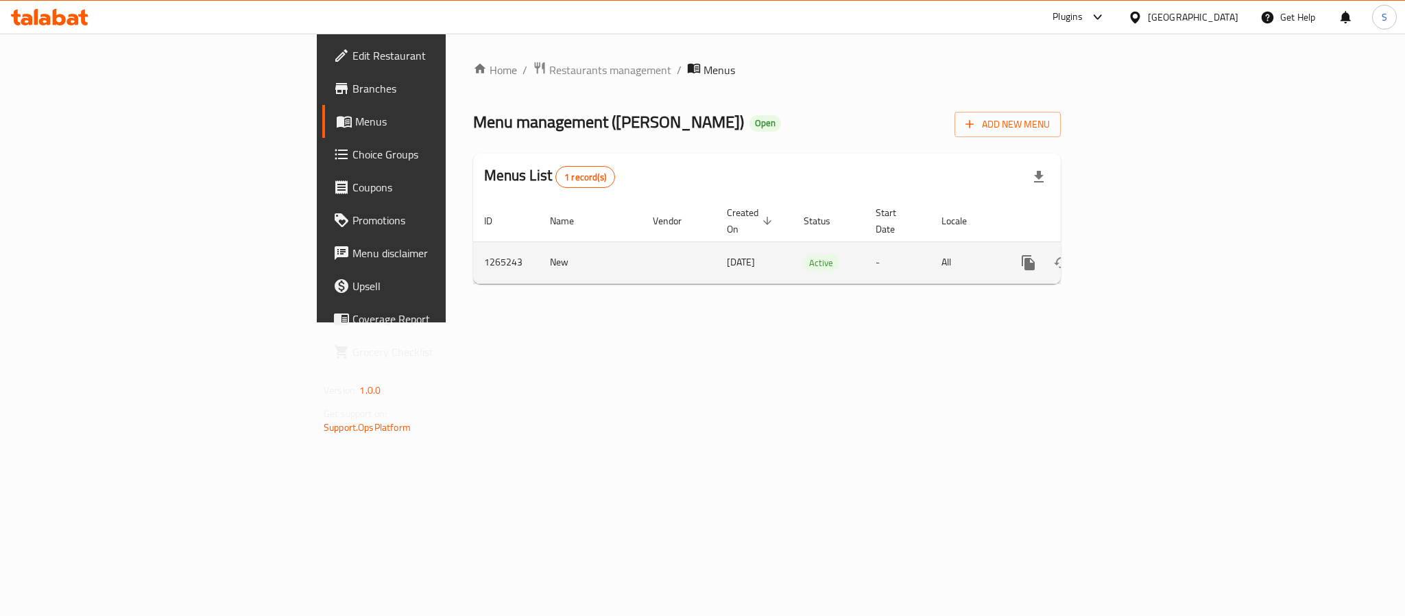
click at [1135, 254] on icon "enhanced table" at bounding box center [1127, 262] width 16 height 16
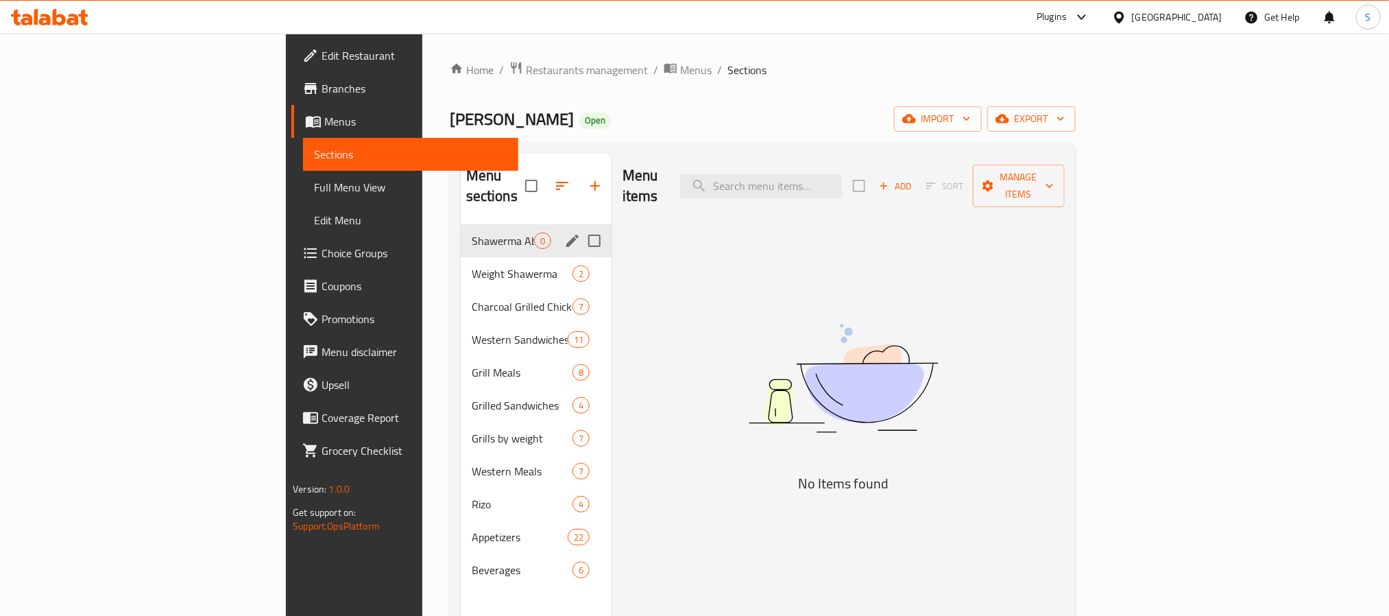
click at [472, 232] on span "Shawerma Abou [PERSON_NAME]" at bounding box center [503, 240] width 62 height 16
click at [461, 234] on div "Shawerma Abou Al Zulof 0" at bounding box center [536, 240] width 151 height 33
click at [461, 257] on div "Weight Shawerma 2" at bounding box center [536, 273] width 151 height 33
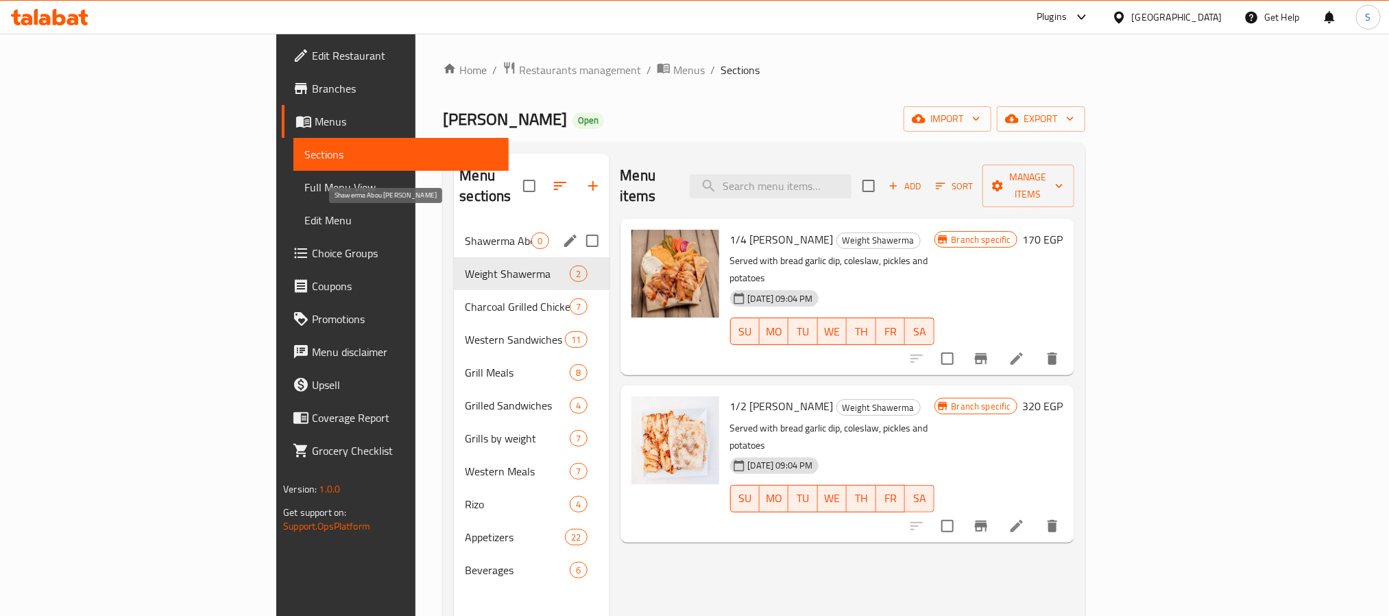
click at [465, 232] on span "Shawerma Abou [PERSON_NAME]" at bounding box center [498, 240] width 67 height 16
